Goal: Task Accomplishment & Management: Complete application form

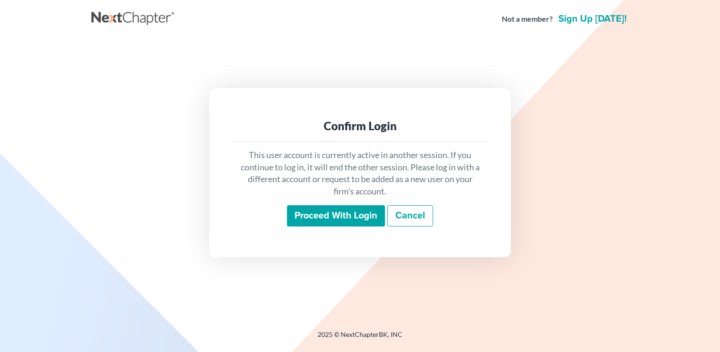
click at [324, 221] on input "Proceed with login" at bounding box center [336, 216] width 98 height 22
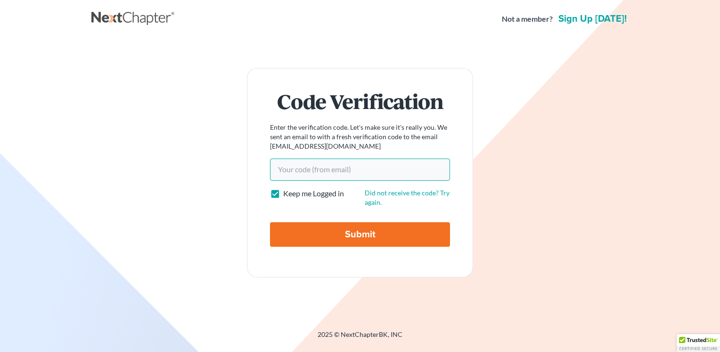
click at [314, 172] on input "Your code(from email)" at bounding box center [360, 169] width 180 height 22
type input "1e3c0d"
click at [314, 232] on input "Submit" at bounding box center [360, 234] width 180 height 25
type input "Thinking..."
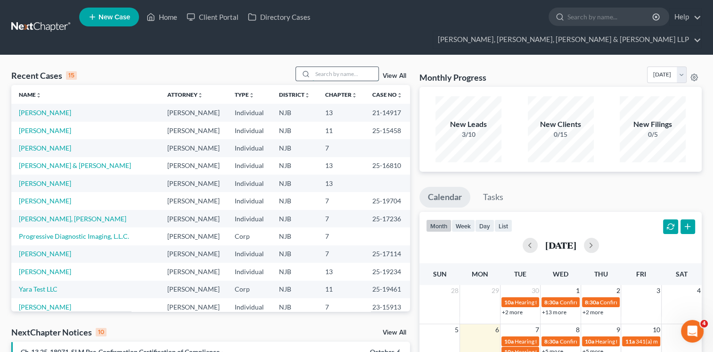
click at [336, 67] on input "search" at bounding box center [346, 74] width 66 height 14
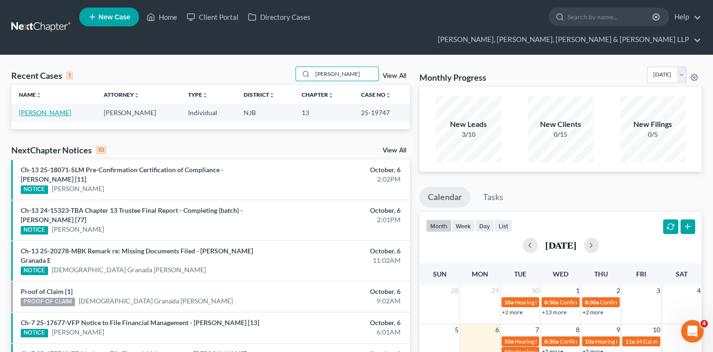
type input "agnes"
click at [45, 108] on link "Sarosi, Agnes" at bounding box center [45, 112] width 52 height 8
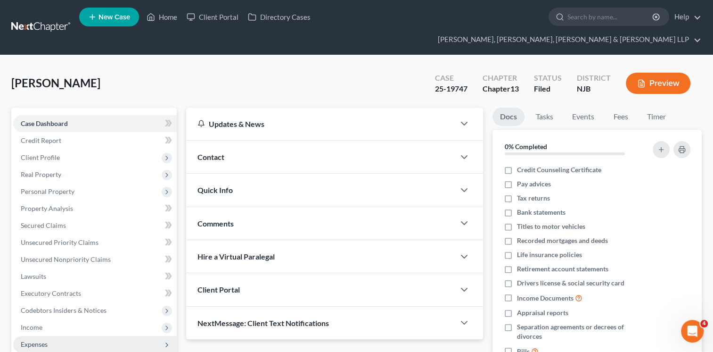
scroll to position [141, 0]
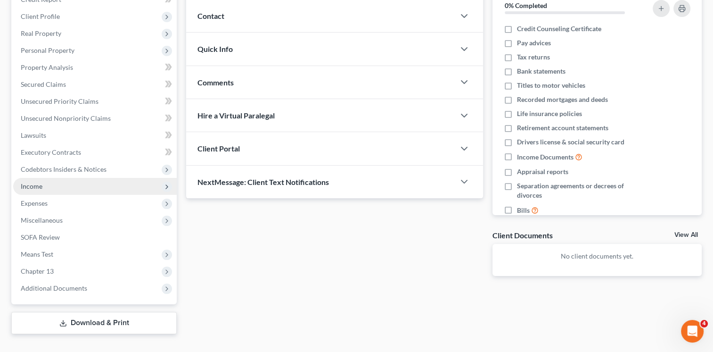
click at [82, 178] on span "Income" at bounding box center [95, 186] width 164 height 17
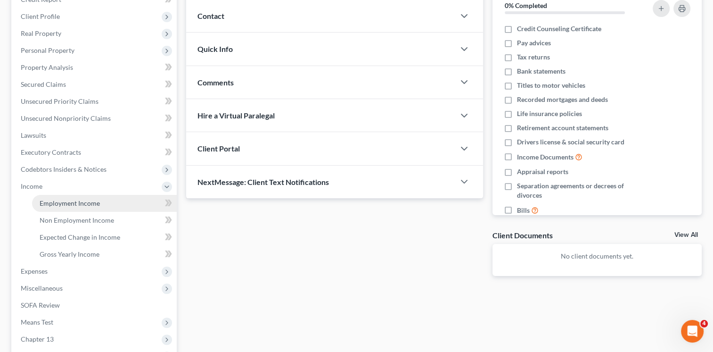
click at [79, 199] on span "Employment Income" at bounding box center [70, 203] width 60 height 8
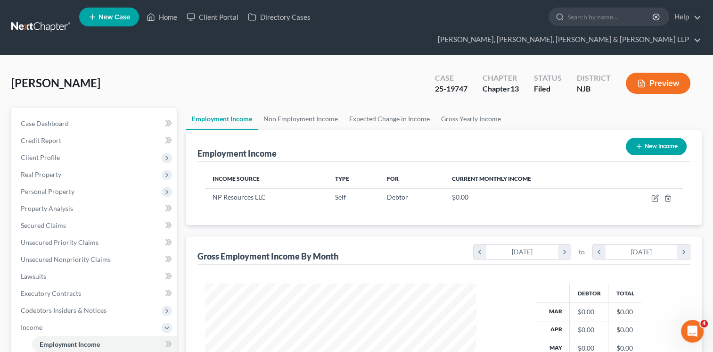
scroll to position [168, 290]
click at [308, 107] on link "Non Employment Income" at bounding box center [301, 118] width 86 height 23
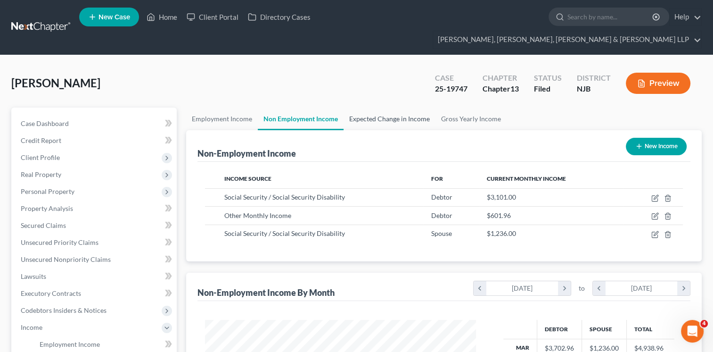
click at [377, 107] on link "Expected Change in Income" at bounding box center [390, 118] width 92 height 23
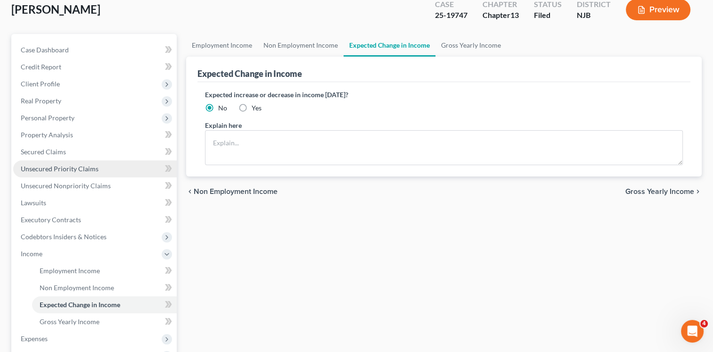
scroll to position [189, 0]
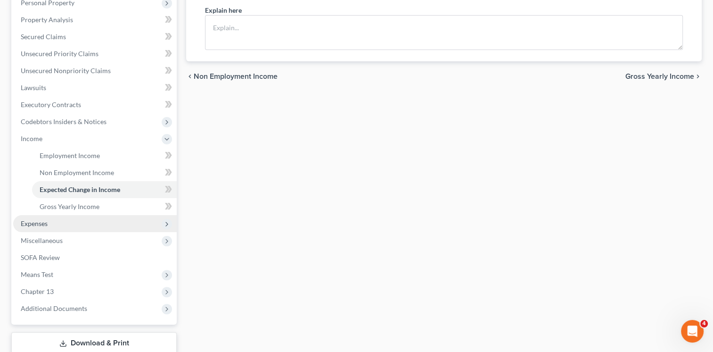
click at [78, 215] on span "Expenses" at bounding box center [95, 223] width 164 height 17
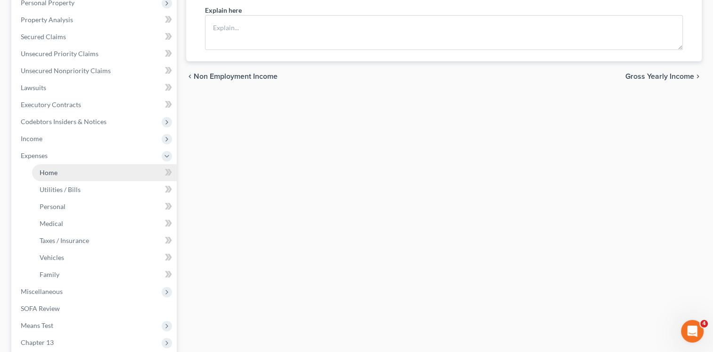
click at [81, 164] on link "Home" at bounding box center [104, 172] width 145 height 17
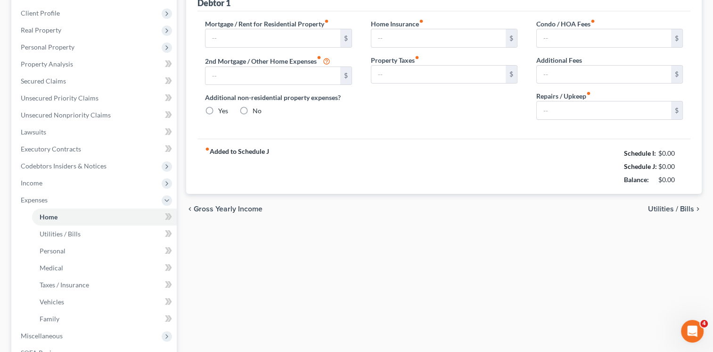
type input "2,446.41"
type input "0.00"
radio input "true"
type input "0.00"
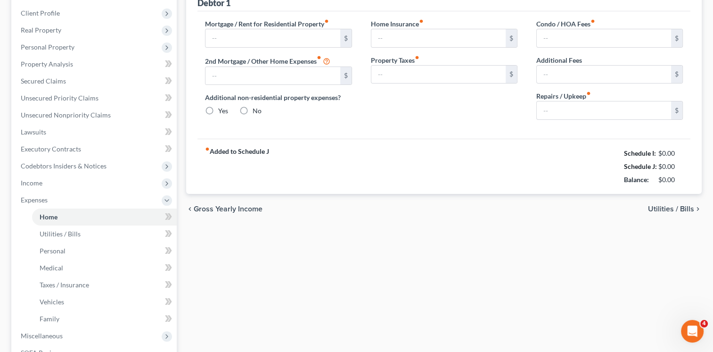
type input "1,352.34"
type input "0.00"
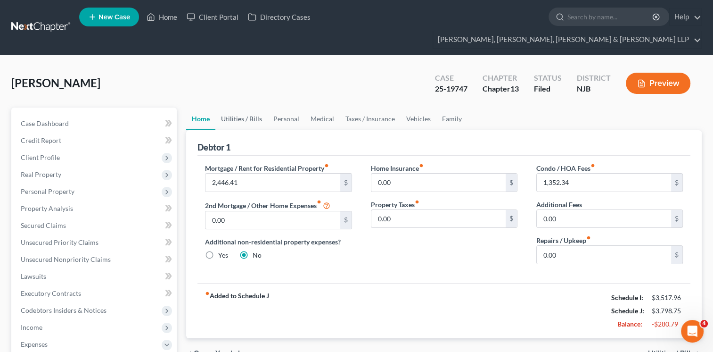
click at [238, 107] on link "Utilities / Bills" at bounding box center [241, 118] width 52 height 23
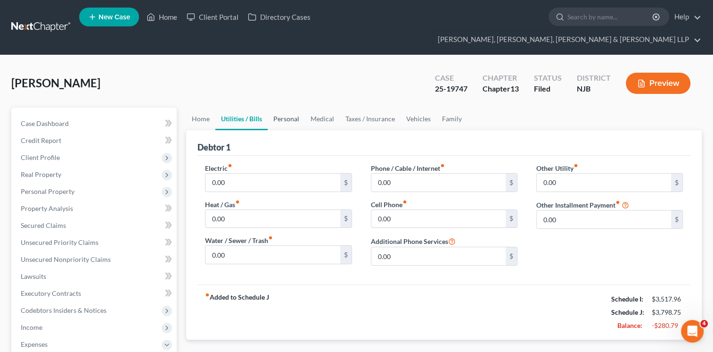
click at [291, 107] on link "Personal" at bounding box center [286, 118] width 37 height 23
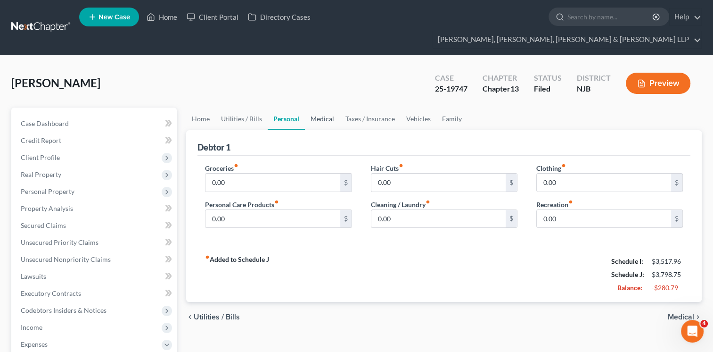
click at [315, 107] on link "Medical" at bounding box center [322, 118] width 35 height 23
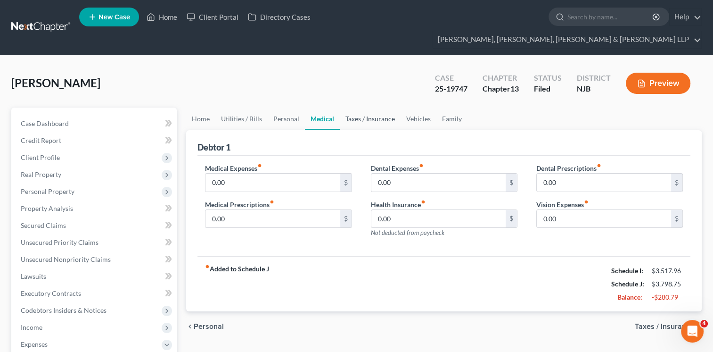
click at [358, 107] on link "Taxes / Insurance" at bounding box center [370, 118] width 61 height 23
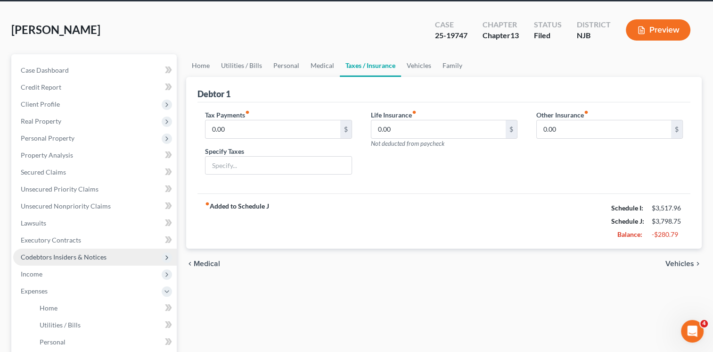
scroll to position [94, 0]
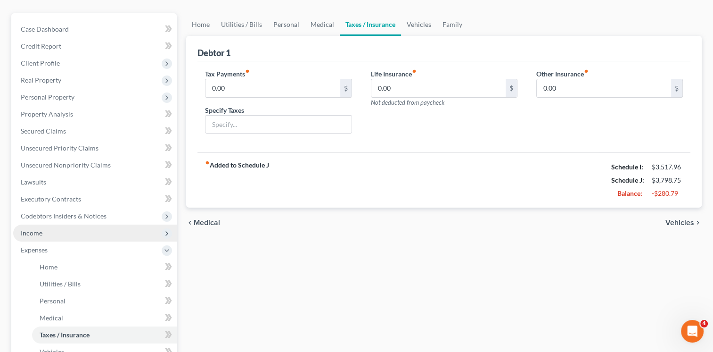
click at [79, 224] on span "Income" at bounding box center [95, 232] width 164 height 17
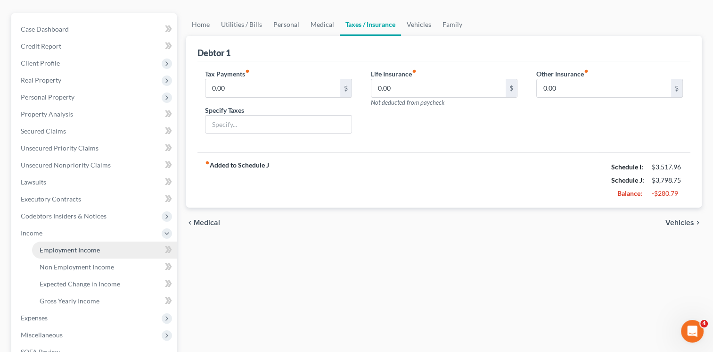
click at [78, 246] on span "Employment Income" at bounding box center [70, 250] width 60 height 8
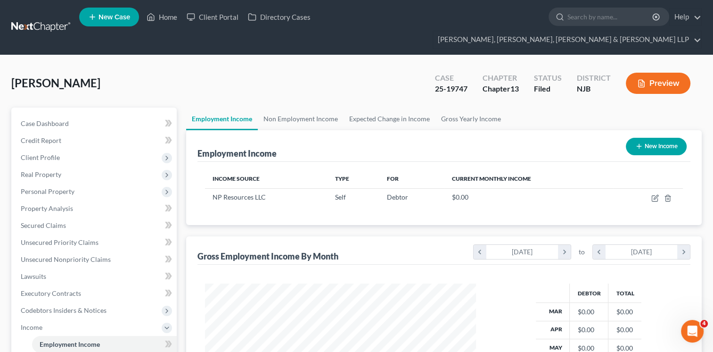
scroll to position [168, 290]
click at [317, 107] on link "Non Employment Income" at bounding box center [301, 118] width 86 height 23
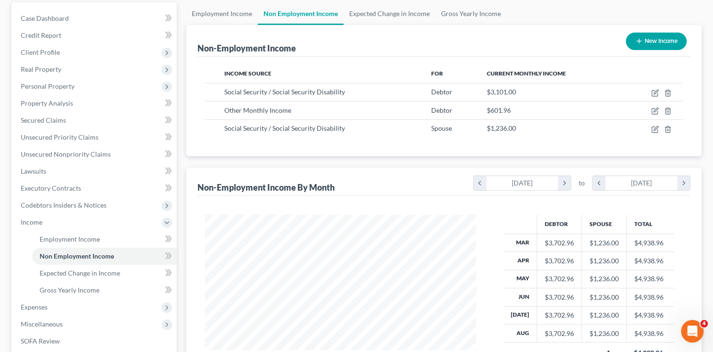
scroll to position [94, 0]
